Goal: Use online tool/utility: Utilize a website feature to perform a specific function

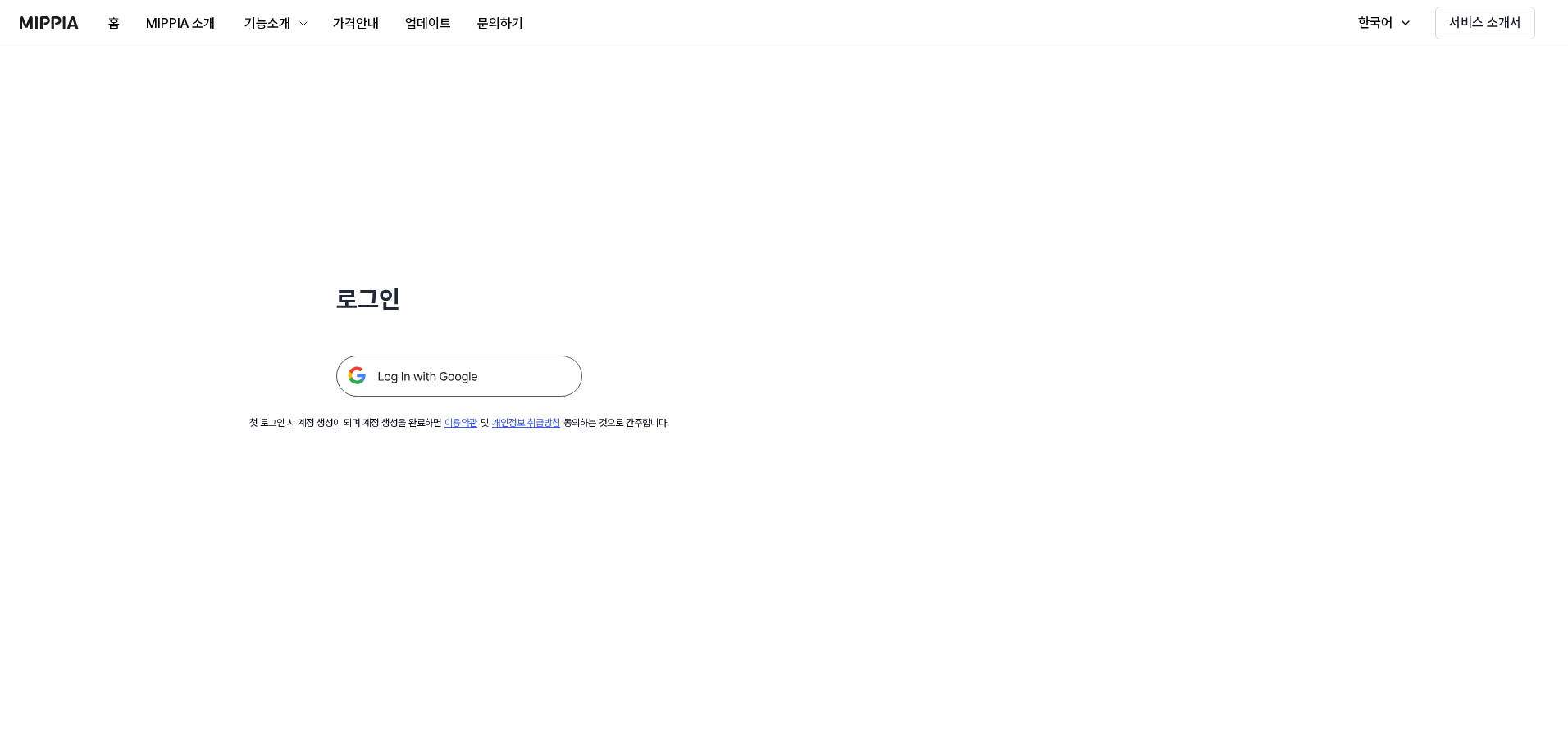
click at [535, 386] on img at bounding box center [459, 377] width 246 height 41
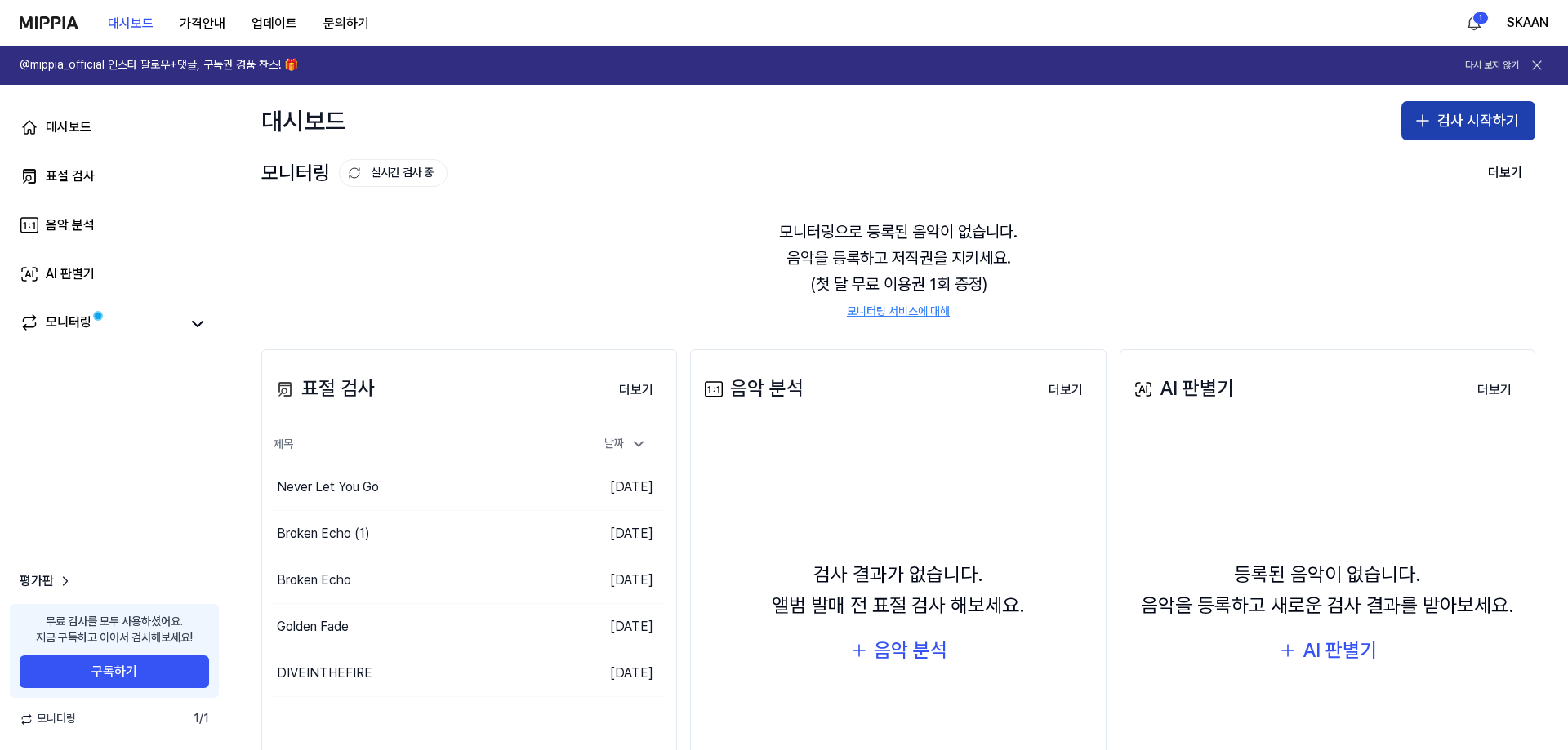
click at [1450, 127] on button "검사 시작하기" at bounding box center [1469, 121] width 134 height 39
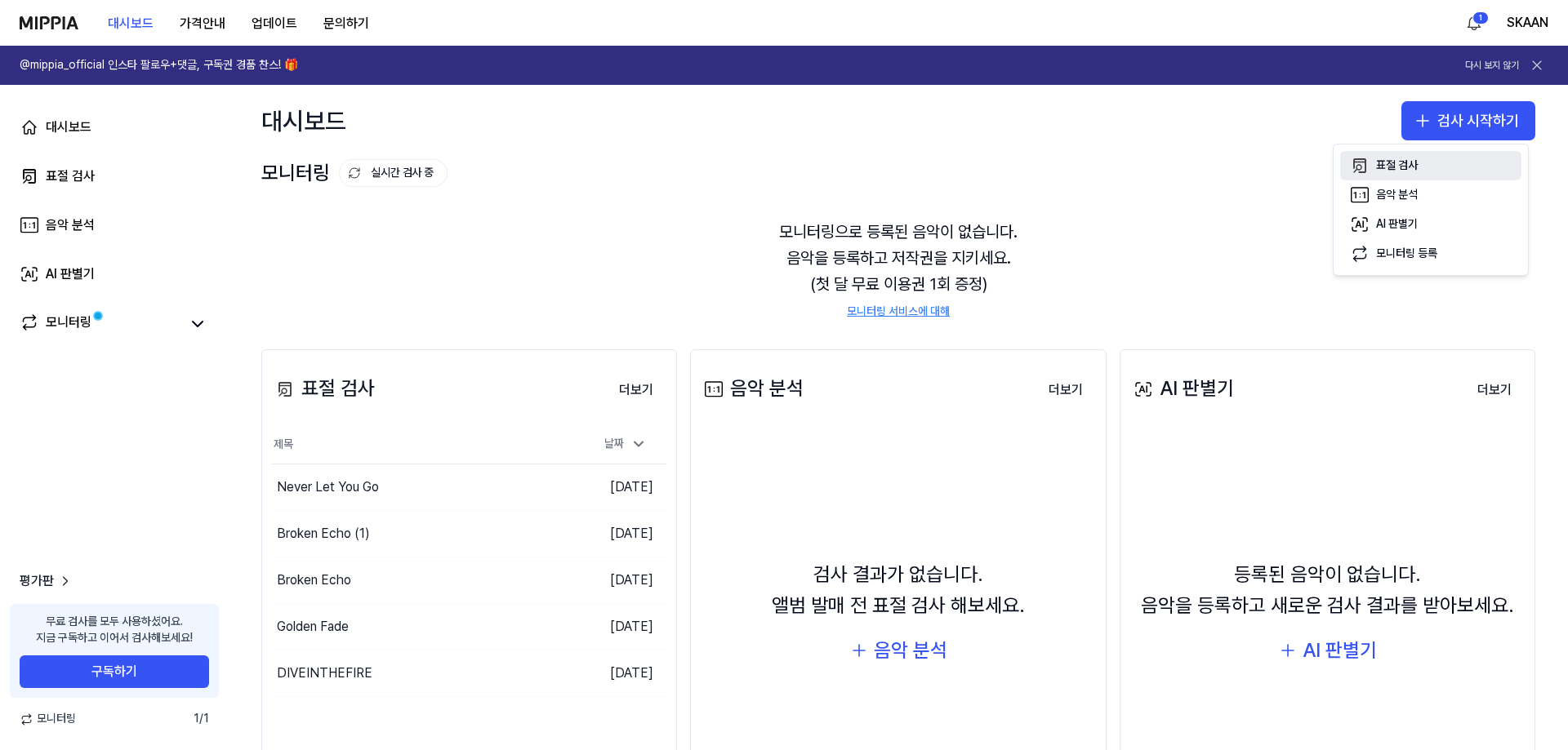
click at [1422, 161] on button "표절 검사" at bounding box center [1430, 166] width 181 height 29
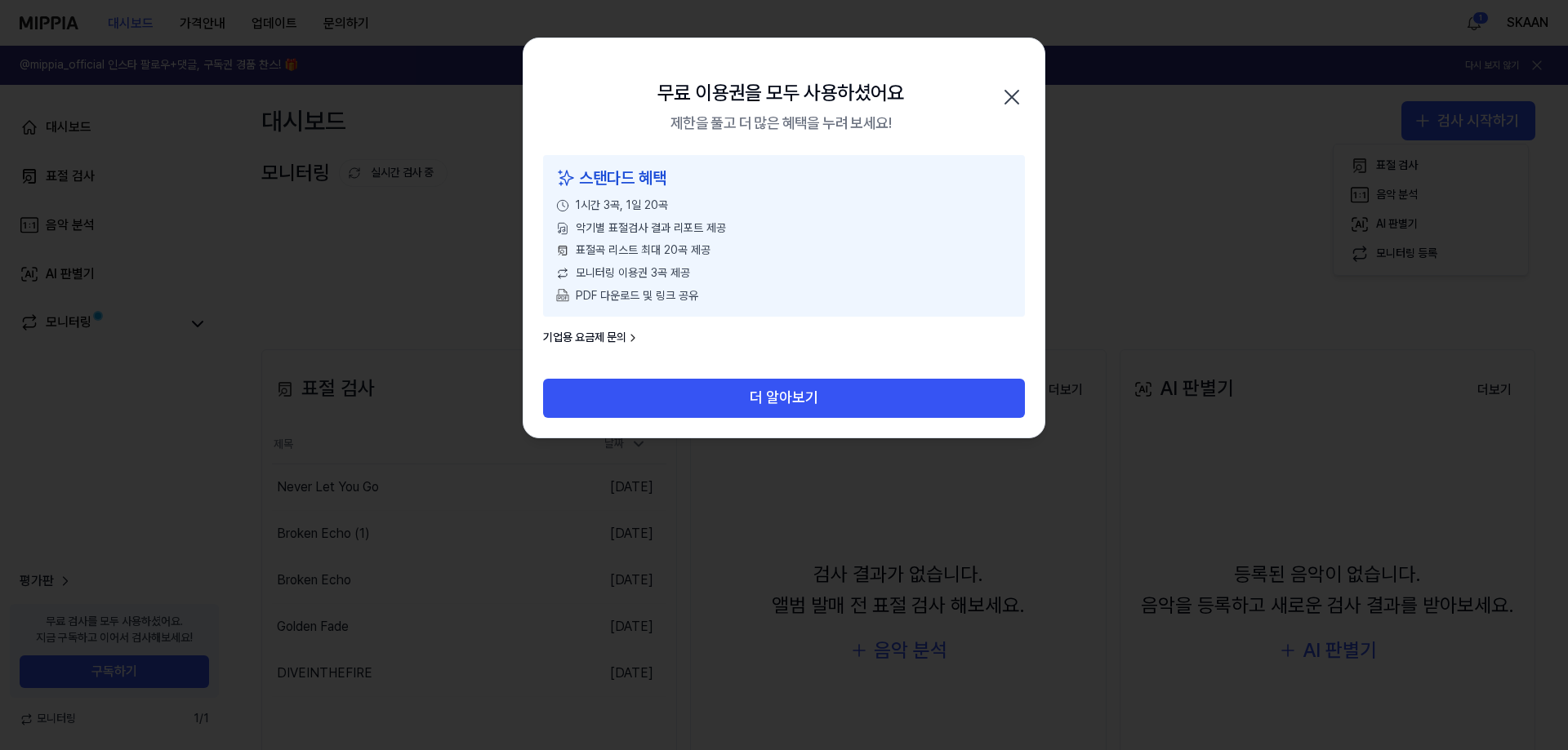
click at [1006, 94] on icon "button" at bounding box center [1012, 97] width 27 height 27
